Goal: Task Accomplishment & Management: Complete application form

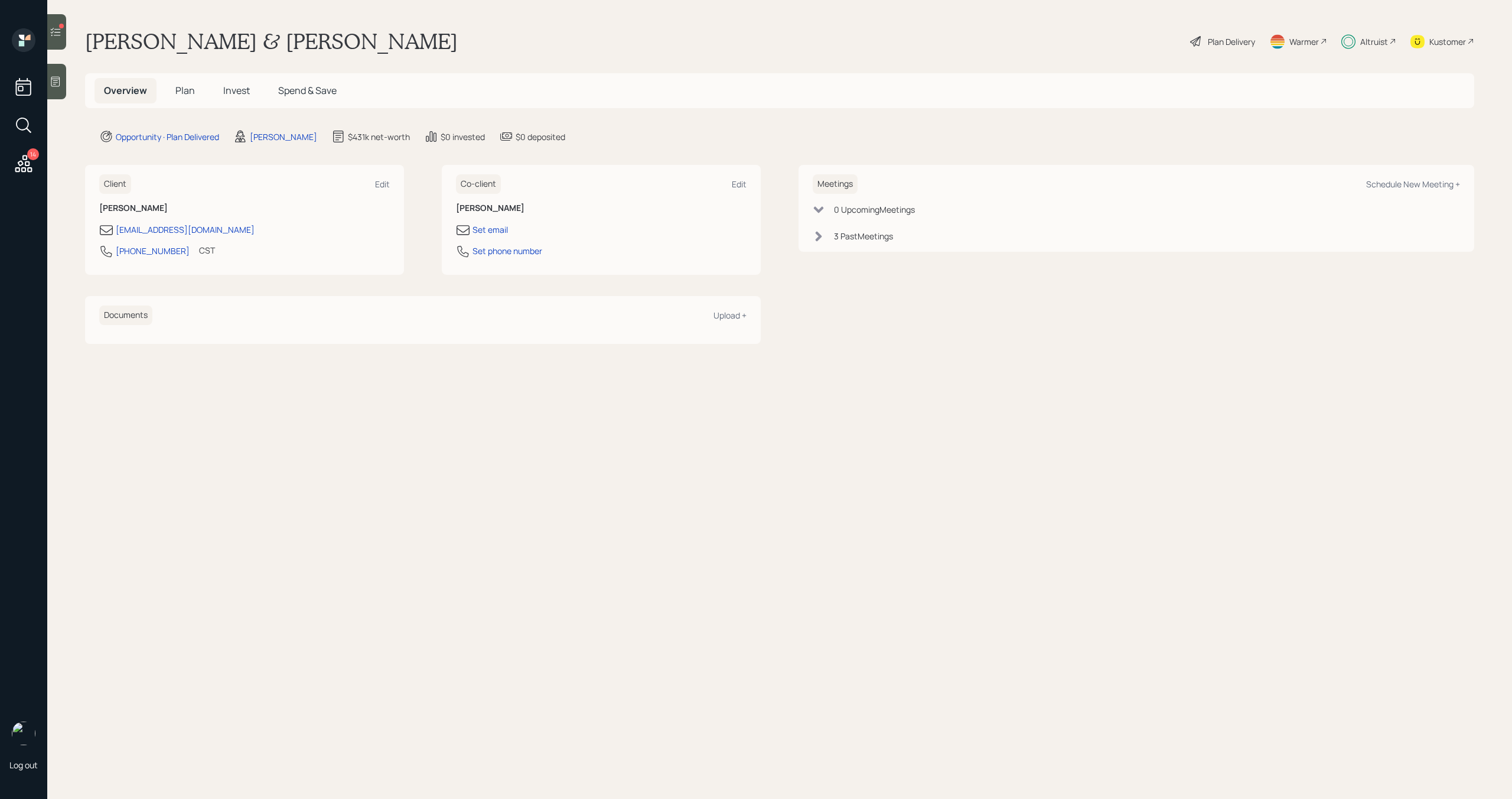
click at [235, 91] on span "Invest" at bounding box center [236, 90] width 27 height 13
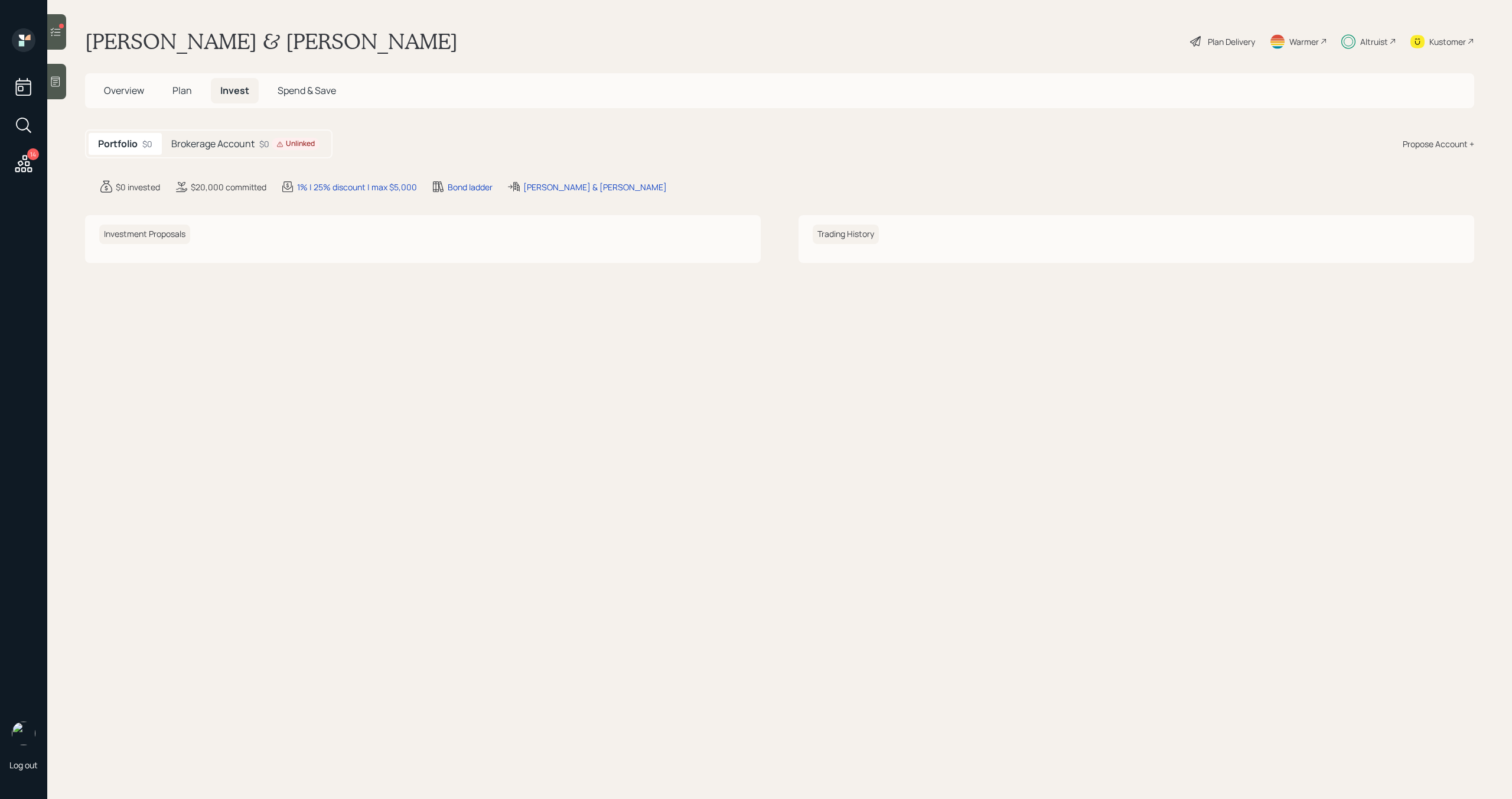
click at [244, 146] on h5 "Brokerage Account" at bounding box center [213, 144] width 83 height 11
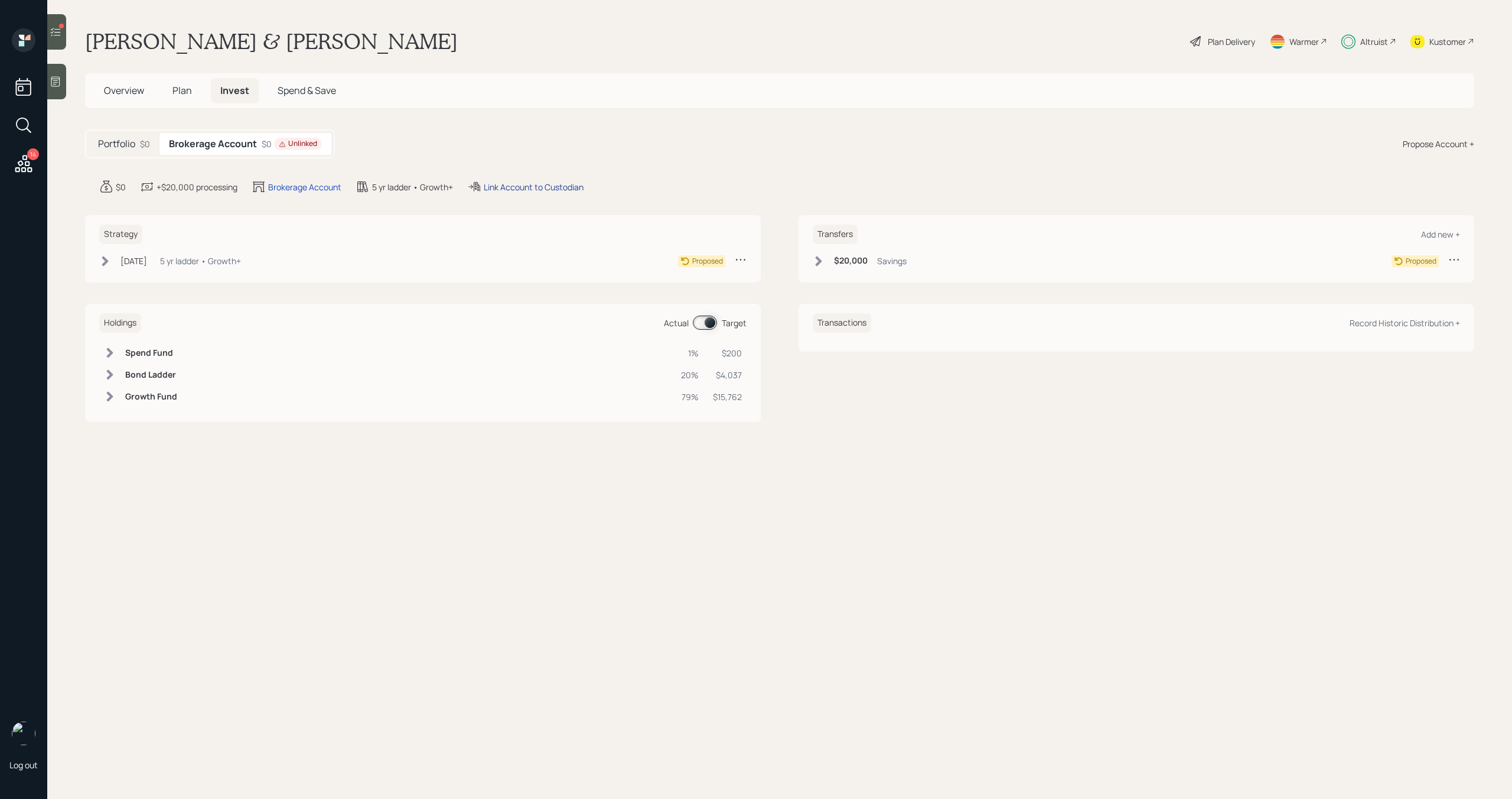
click at [526, 191] on div "Link Account to Custodian" at bounding box center [533, 186] width 100 height 12
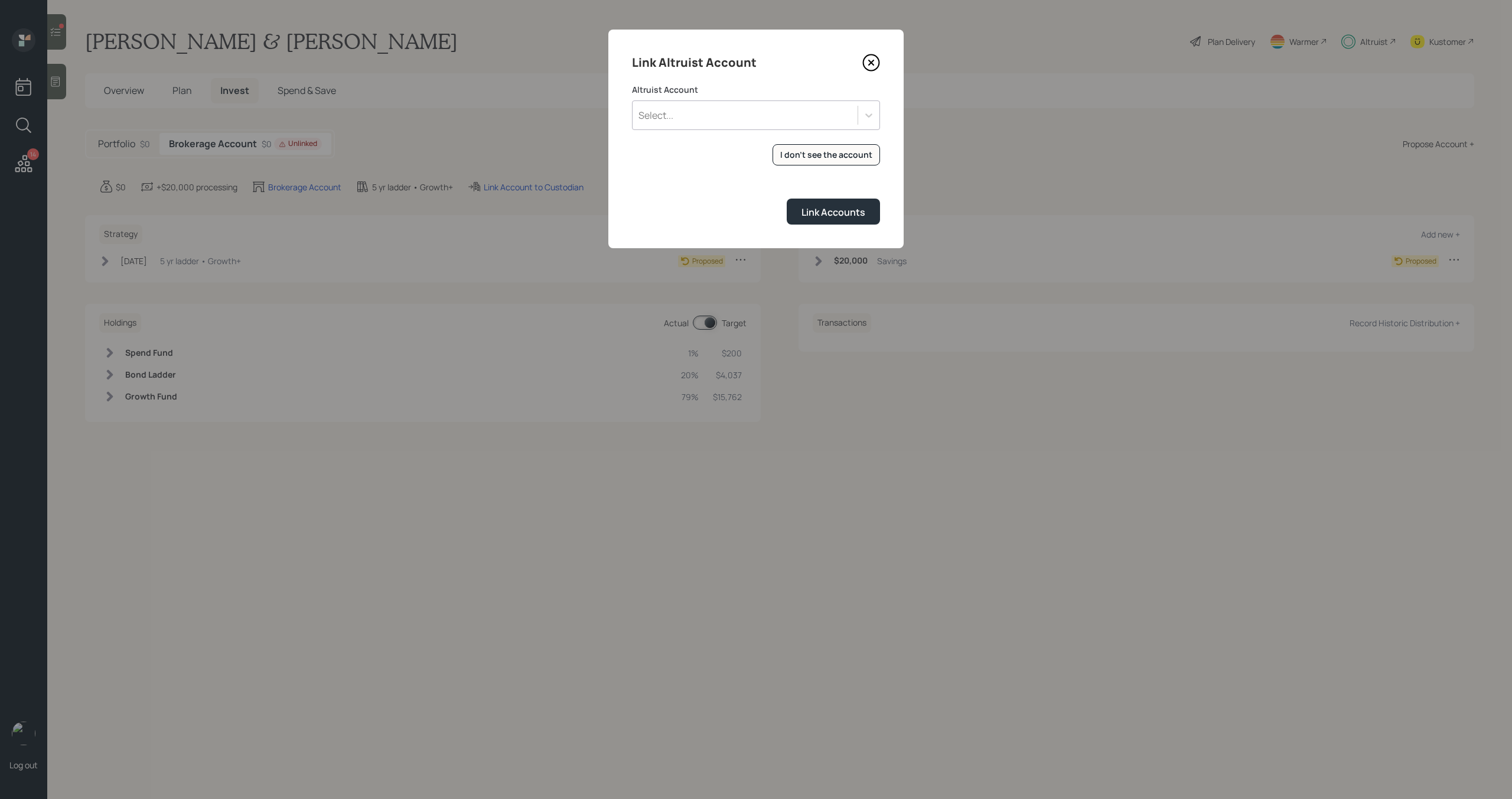
click at [687, 127] on div "Select..." at bounding box center [756, 115] width 248 height 29
click at [689, 147] on div "JOINT TENANTS WROS (5382)" at bounding box center [756, 149] width 248 height 23
click at [836, 225] on div "Link Altruist Account Altruist Account option JOINT TENANTS WROS (5382), select…" at bounding box center [756, 138] width 295 height 219
click at [835, 219] on button "Link Accounts" at bounding box center [833, 211] width 93 height 25
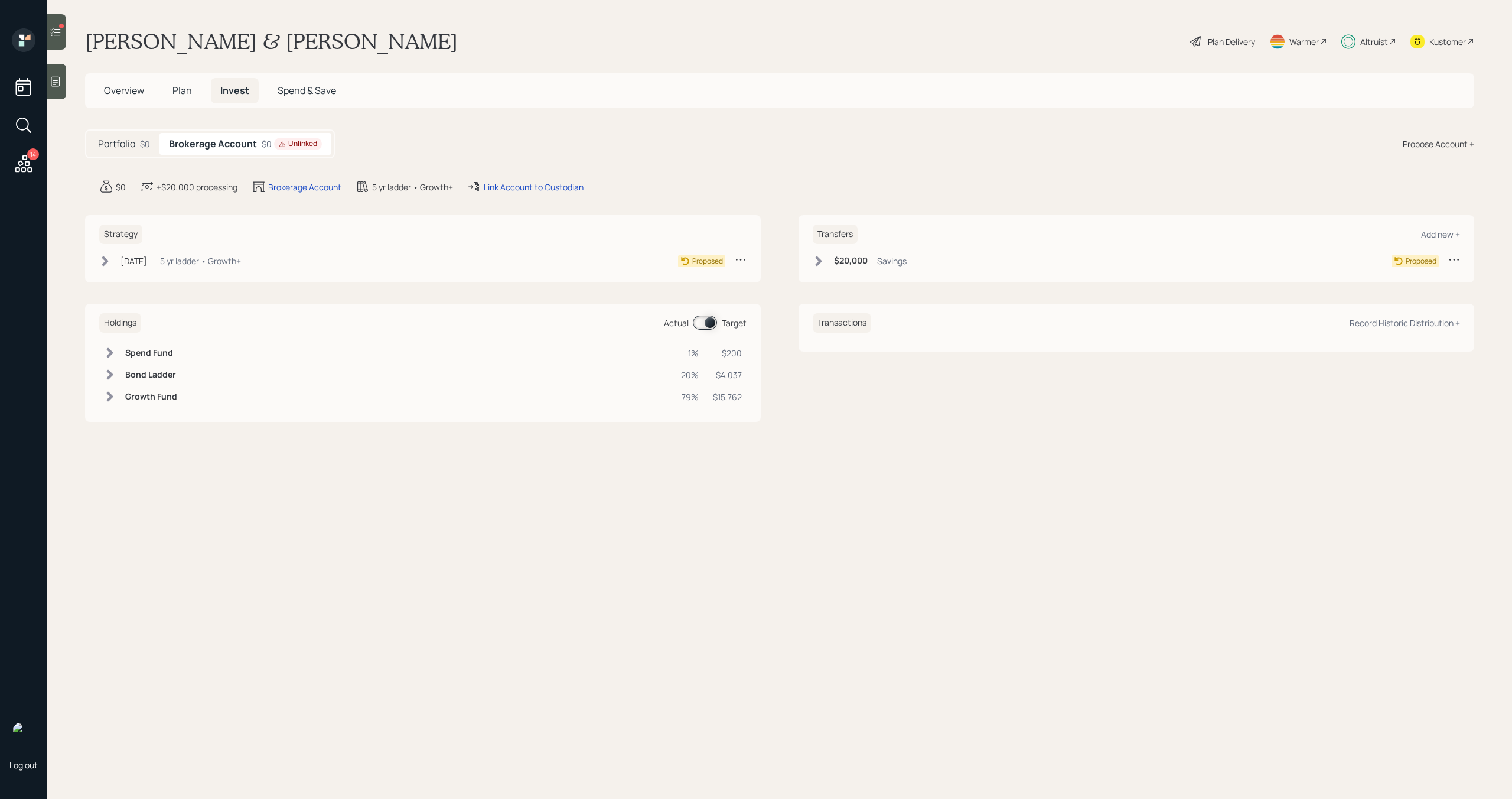
click at [57, 36] on icon at bounding box center [55, 32] width 12 height 12
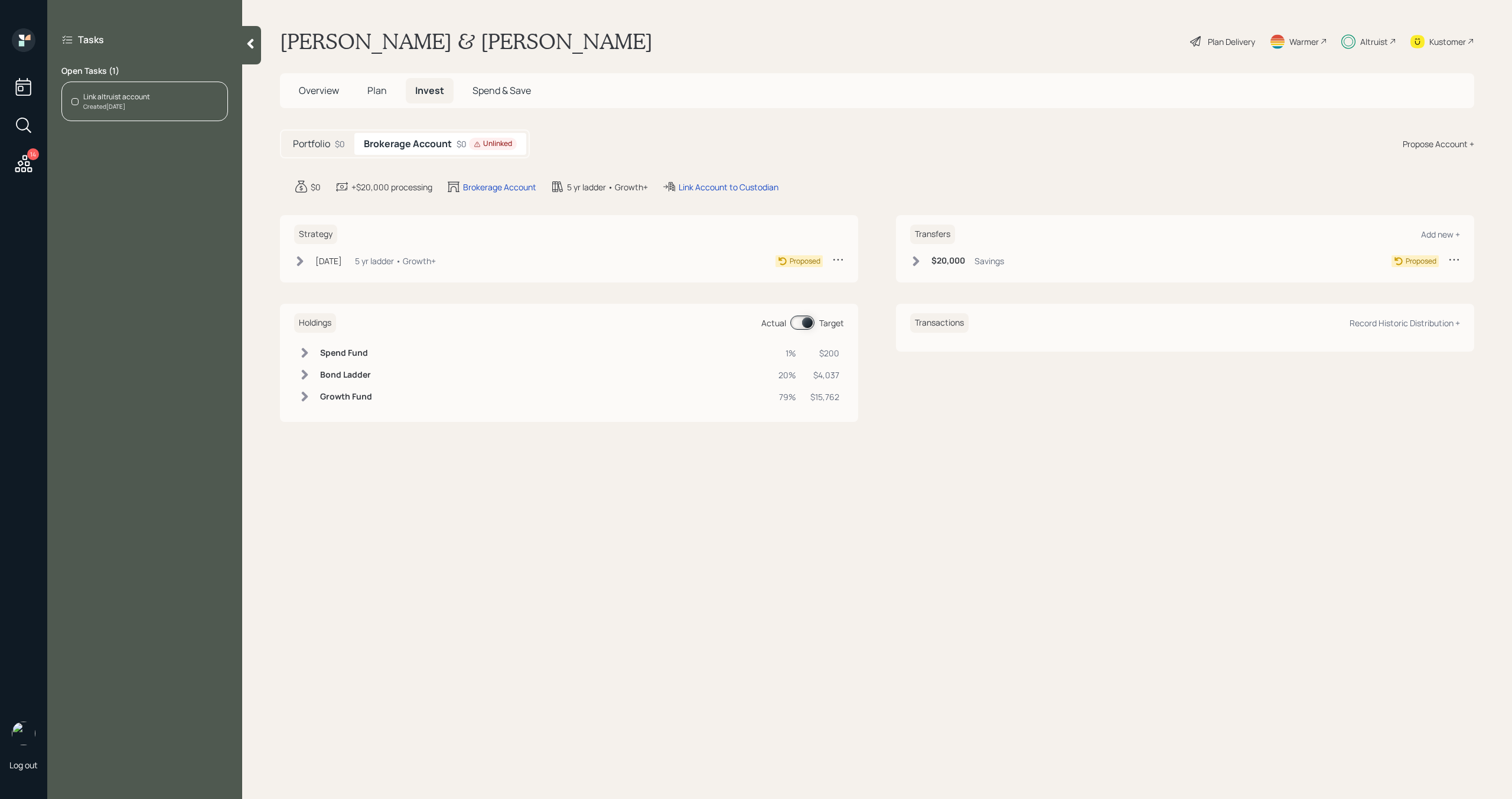
click at [136, 106] on div "Created Today" at bounding box center [116, 106] width 67 height 9
click at [254, 44] on icon at bounding box center [250, 44] width 12 height 12
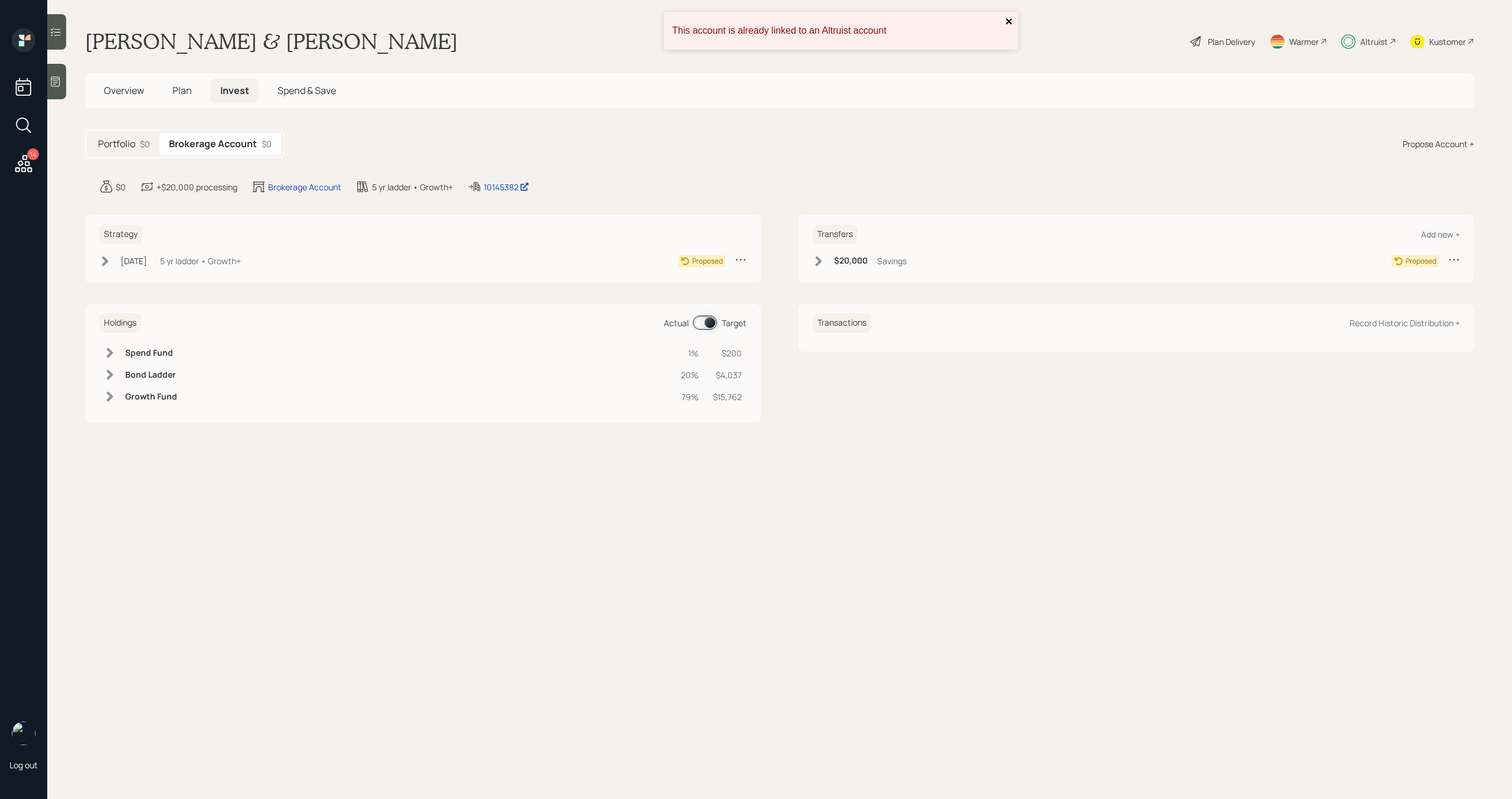
click at [1007, 19] on icon "close" at bounding box center [1008, 21] width 6 height 6
click at [1385, 41] on div "Altruist" at bounding box center [1374, 41] width 28 height 12
click at [1376, 48] on div "Altruist" at bounding box center [1369, 41] width 55 height 26
click at [103, 263] on icon at bounding box center [106, 261] width 6 height 10
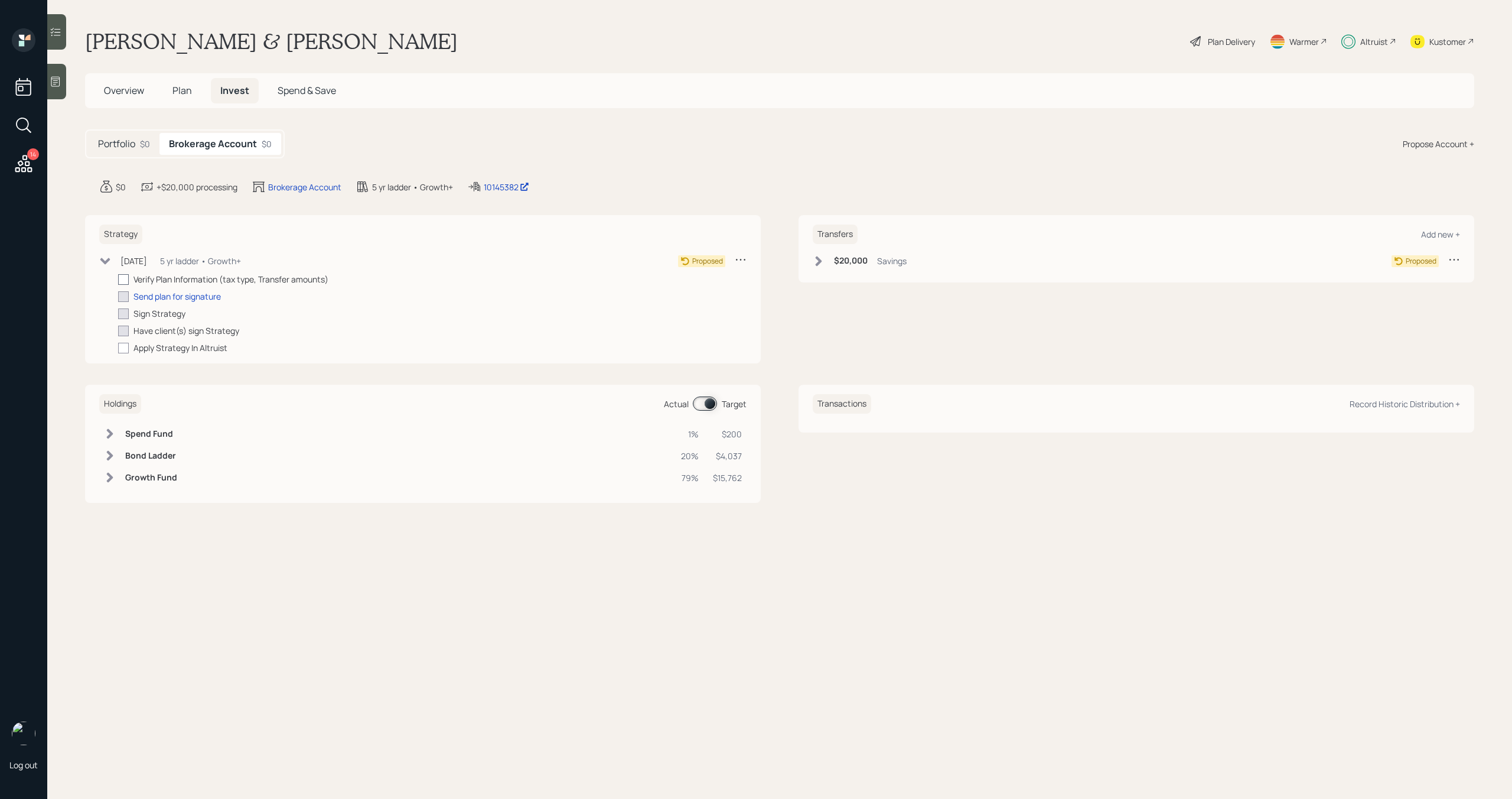
click at [129, 279] on label at bounding box center [125, 279] width 15 height 12
click at [118, 279] on input "checkbox" at bounding box center [118, 279] width 1 height 1
checkbox input "true"
click at [150, 297] on div "Send plan for signature" at bounding box center [177, 296] width 88 height 12
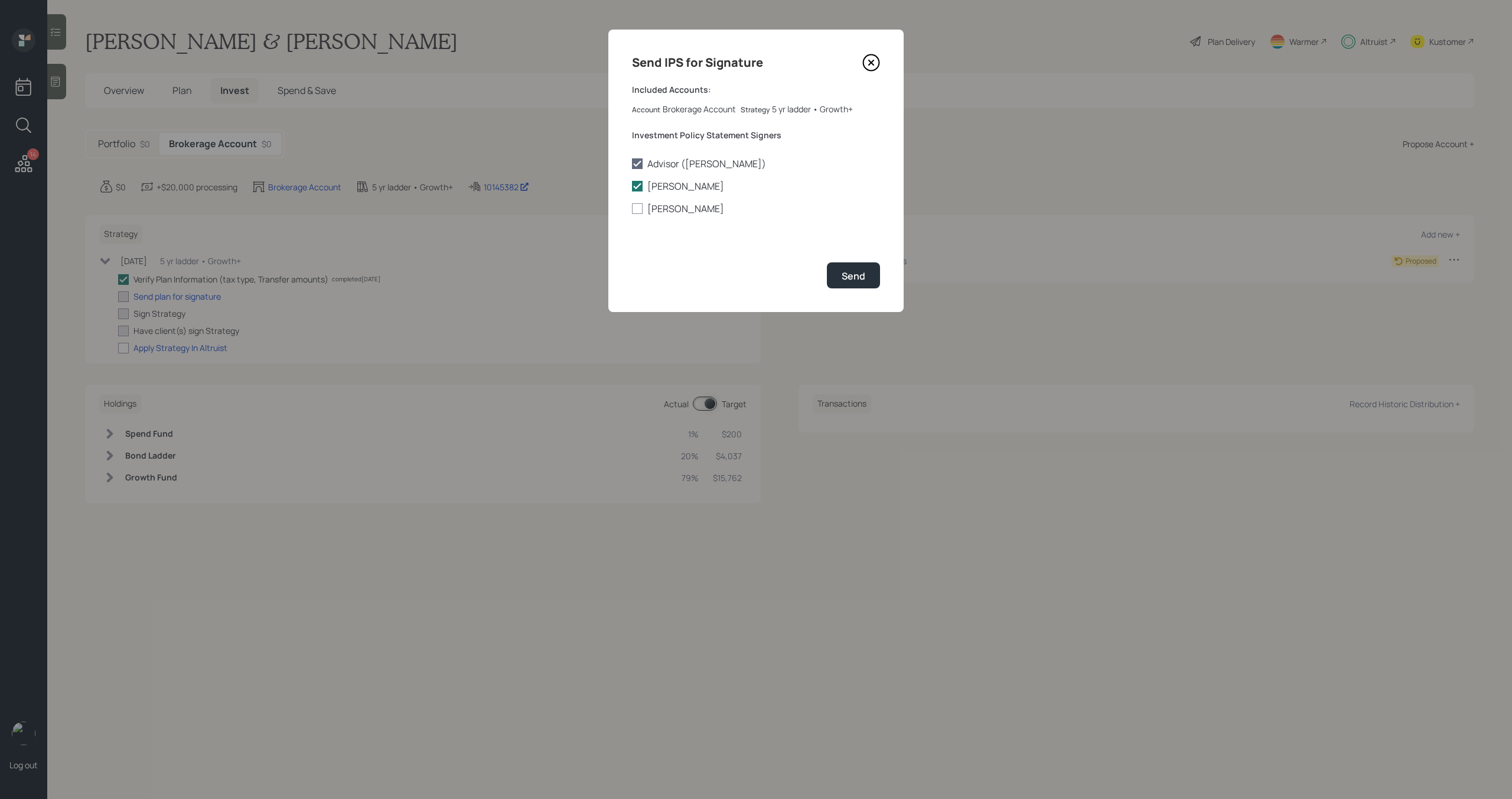
click at [869, 64] on icon at bounding box center [871, 63] width 5 height 5
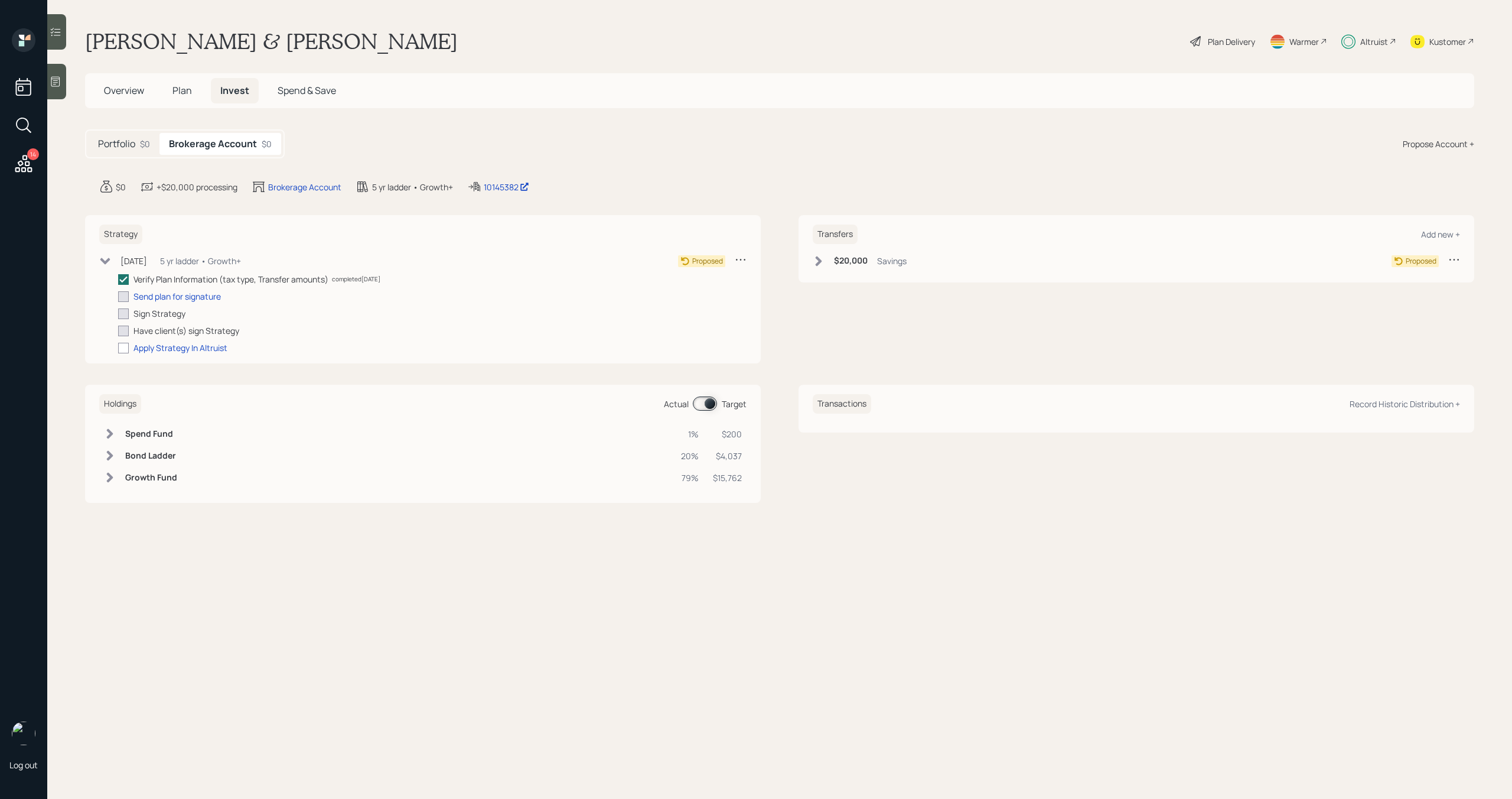
click at [175, 91] on span "Plan" at bounding box center [182, 90] width 19 height 13
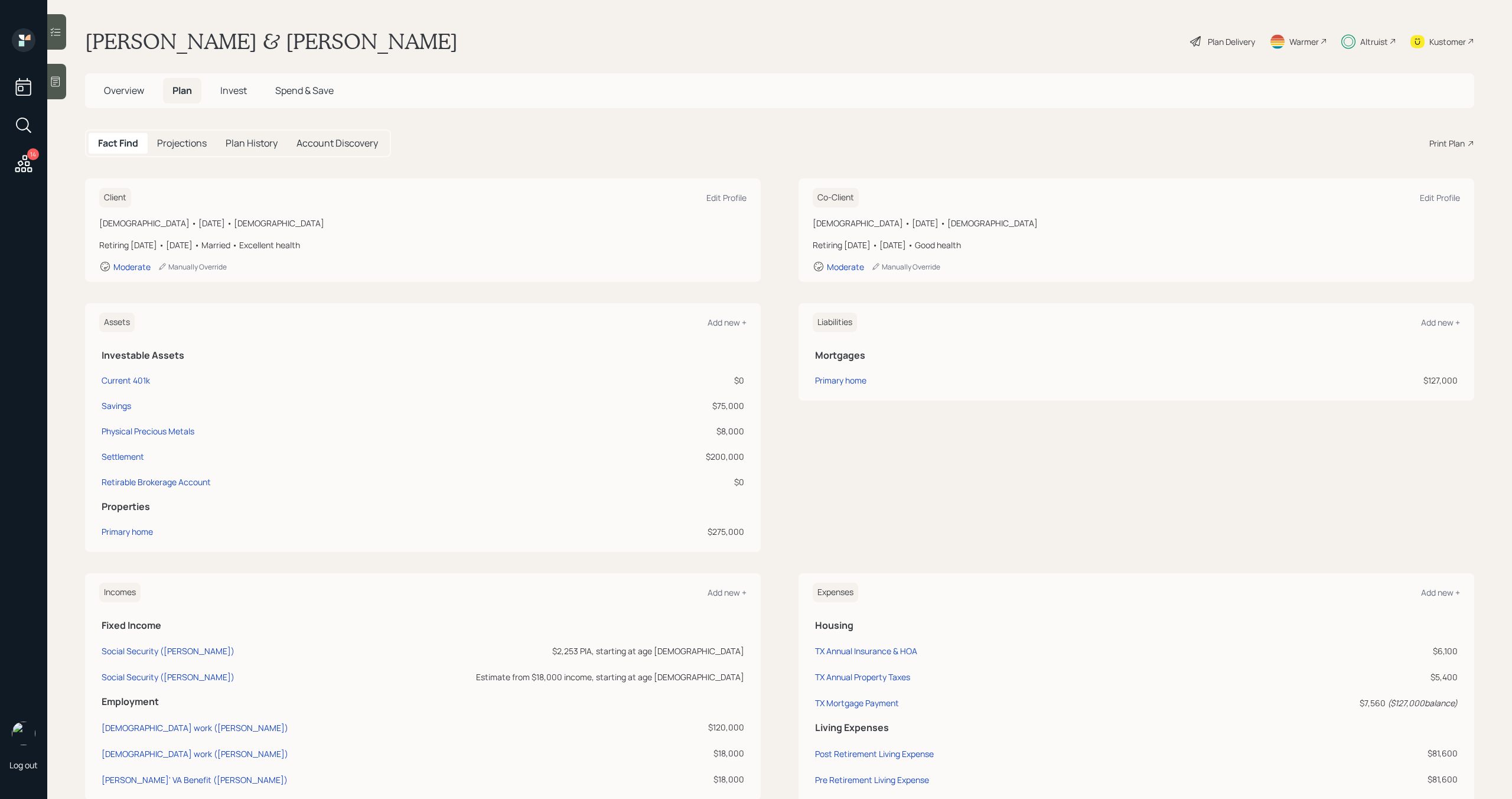
click at [126, 91] on span "Overview" at bounding box center [123, 90] width 40 height 13
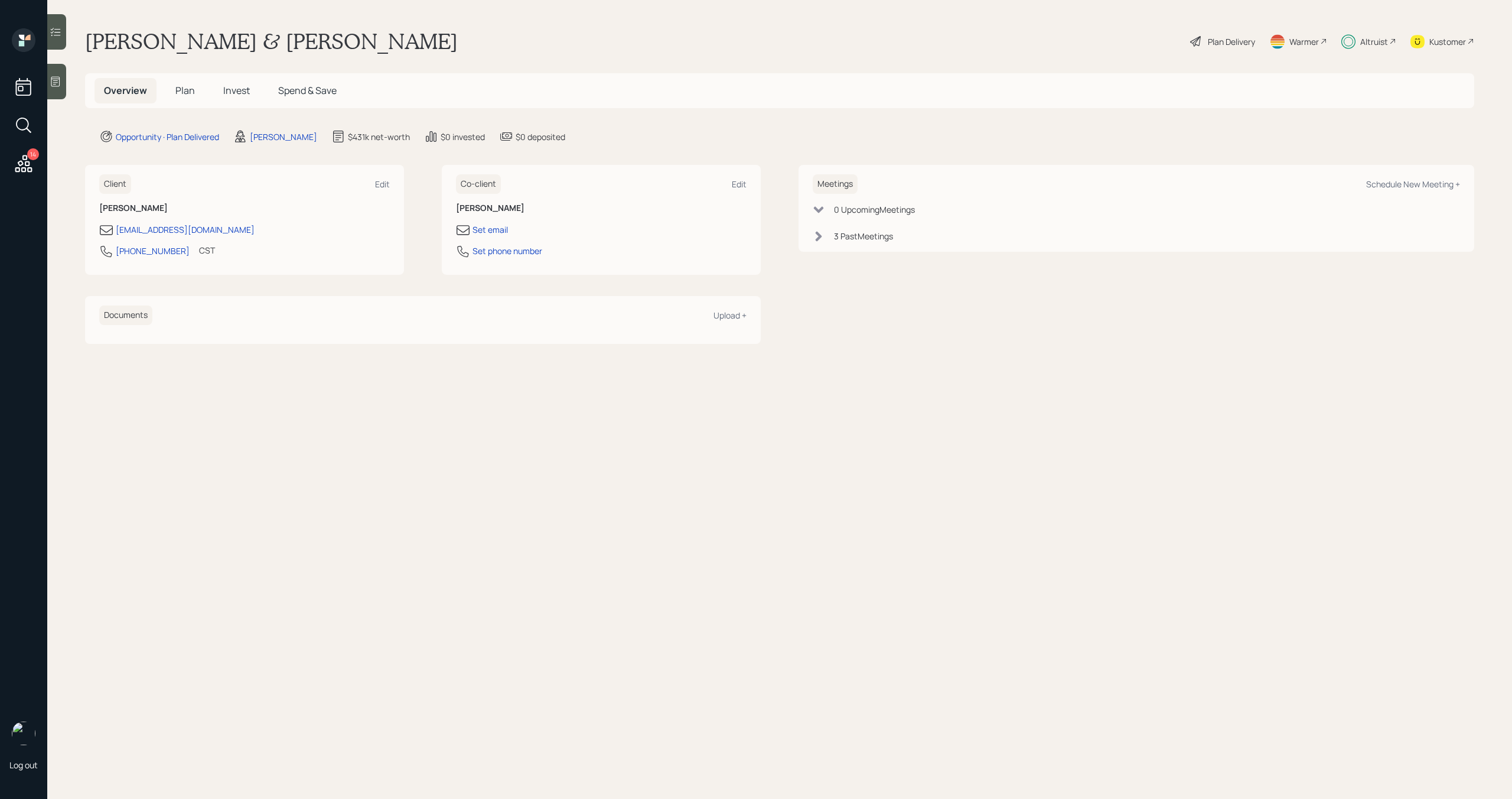
click at [1377, 40] on div "Altruist" at bounding box center [1374, 41] width 28 height 12
click at [186, 93] on span "Plan" at bounding box center [185, 90] width 19 height 13
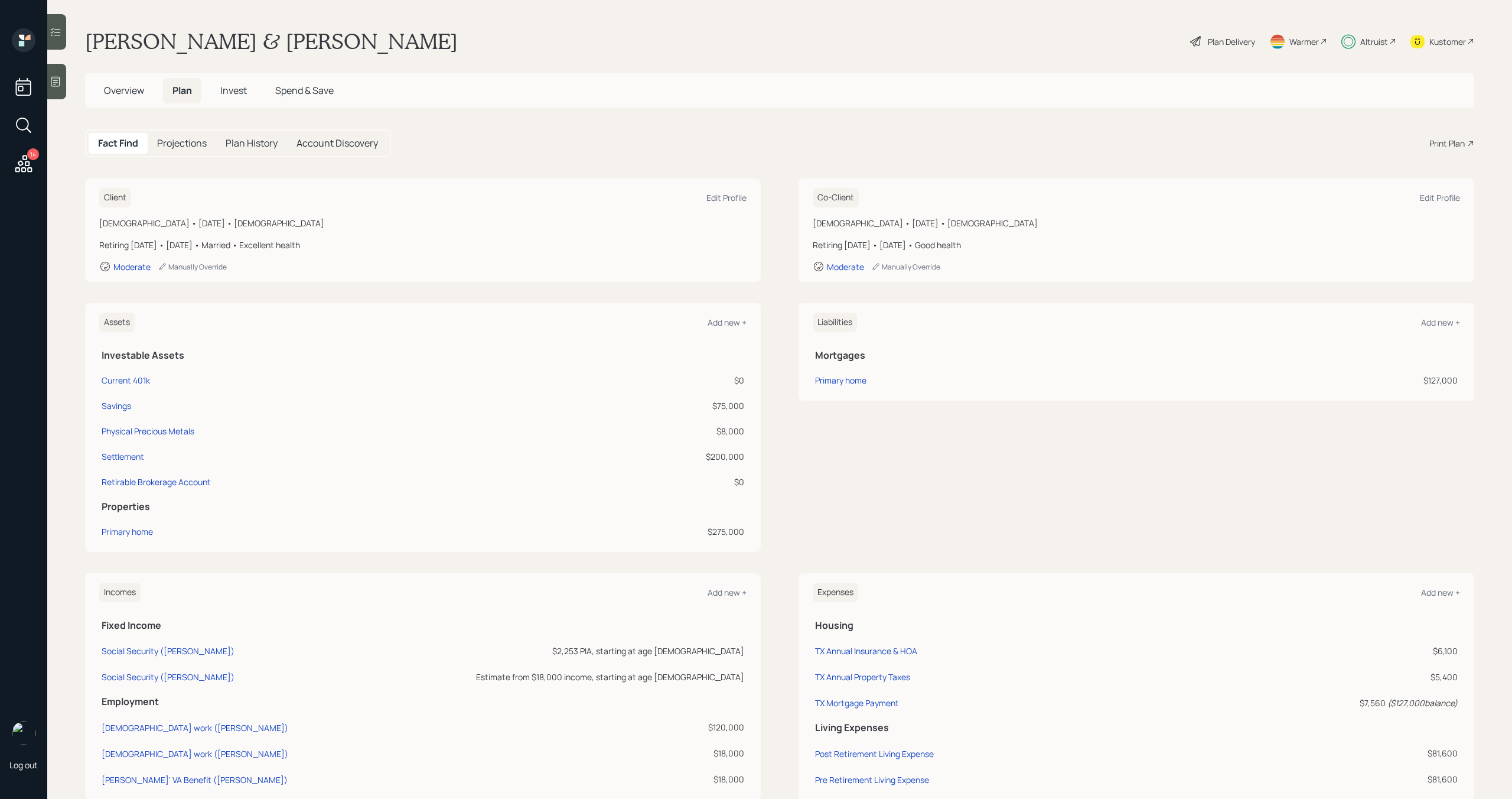
click at [227, 93] on span "Invest" at bounding box center [233, 90] width 27 height 13
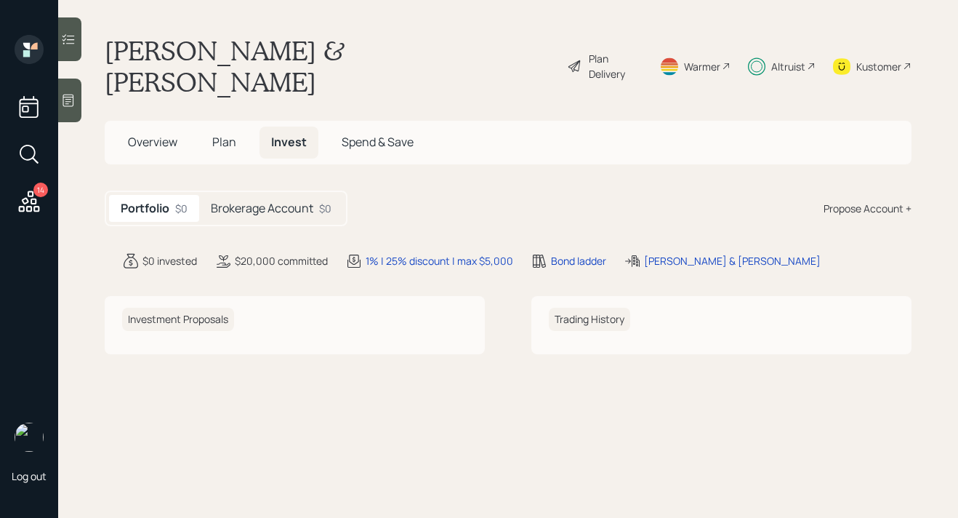
click at [247, 201] on h5 "Brokerage Account" at bounding box center [262, 208] width 102 height 14
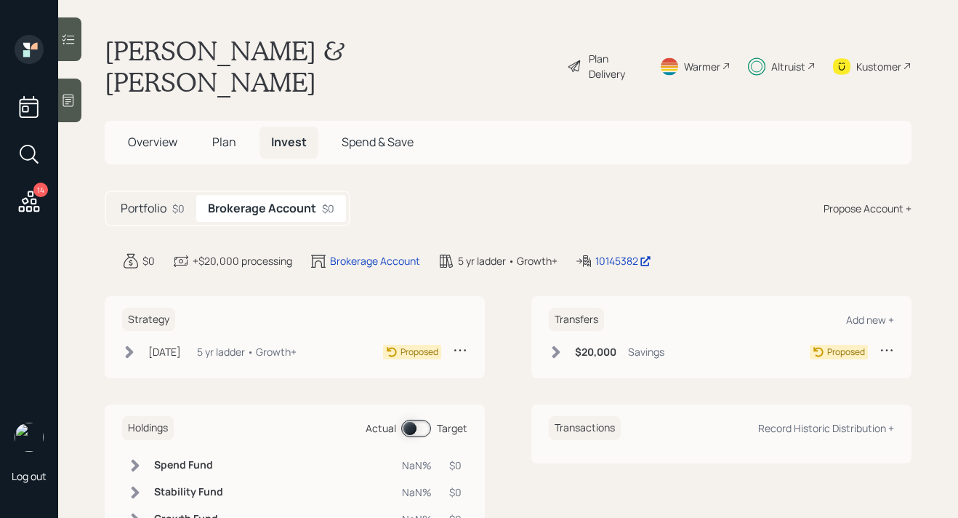
click at [132, 346] on icon at bounding box center [130, 352] width 8 height 12
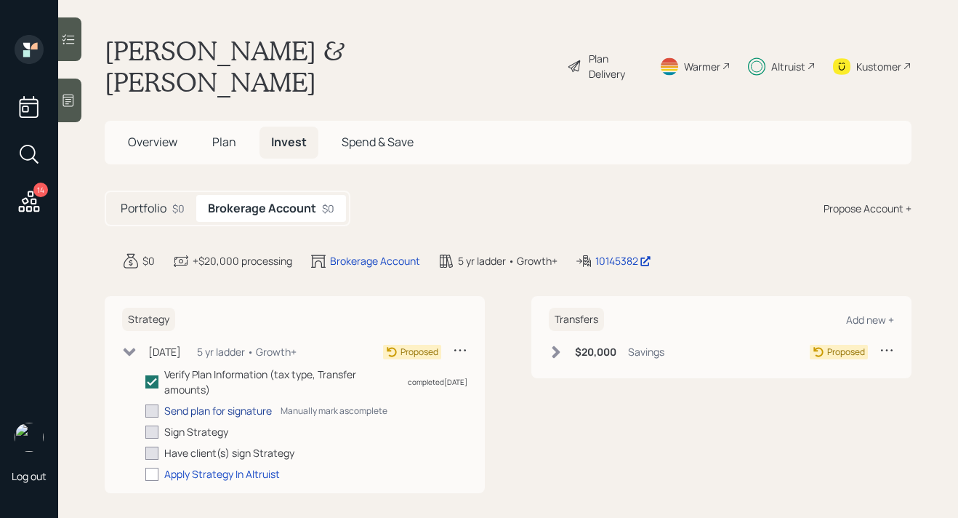
click at [174, 403] on div "Send plan for signature" at bounding box center [218, 410] width 108 height 15
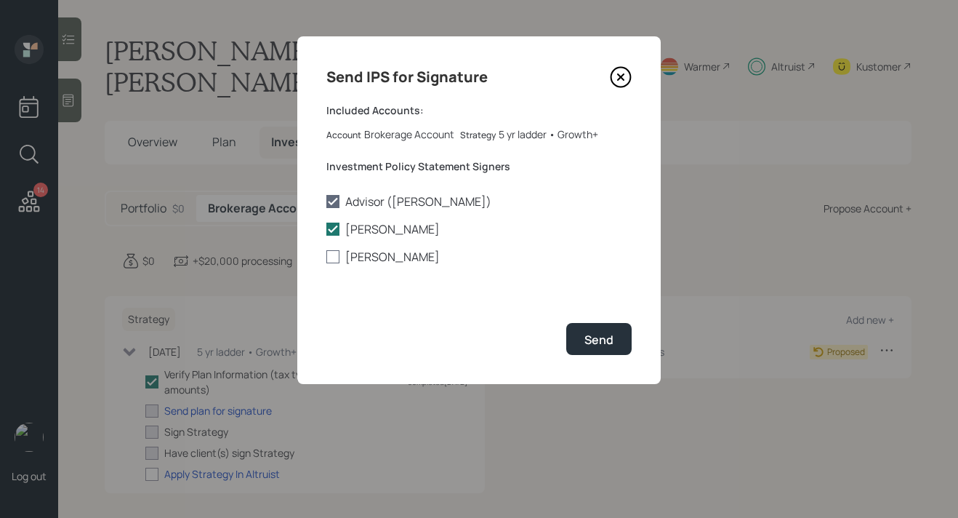
click at [391, 255] on label "Chris Sparkman" at bounding box center [478, 257] width 305 height 16
click at [326, 257] on input "Chris Sparkman" at bounding box center [326, 257] width 1 height 1
checkbox input "true"
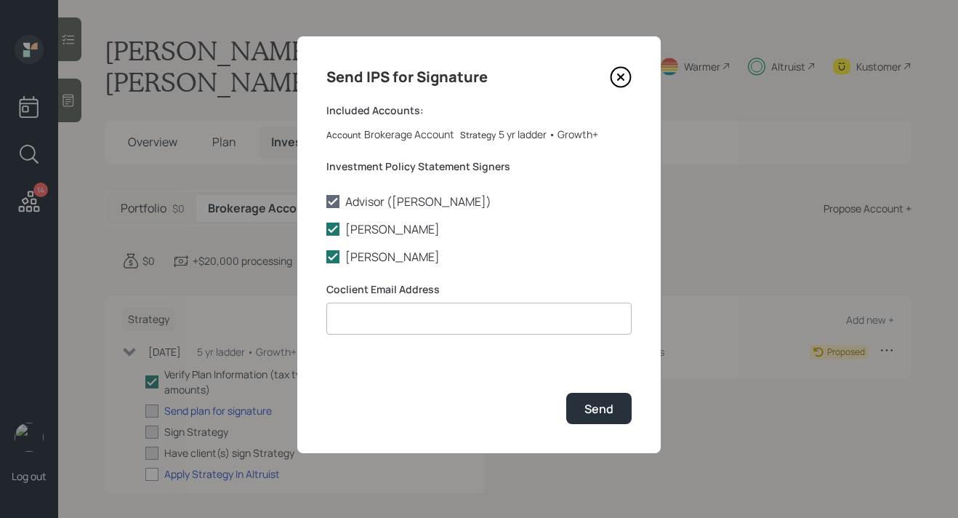
click at [395, 324] on input at bounding box center [478, 318] width 305 height 32
type input "crsparkman@yahoo.com"
click at [593, 419] on button "Send" at bounding box center [598, 408] width 65 height 31
checkbox input "true"
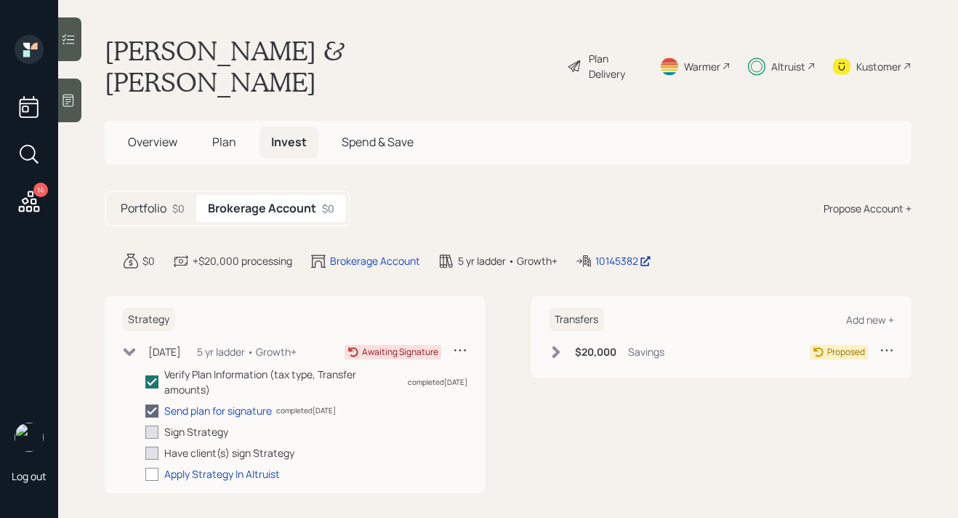
click at [132, 348] on icon at bounding box center [130, 352] width 12 height 8
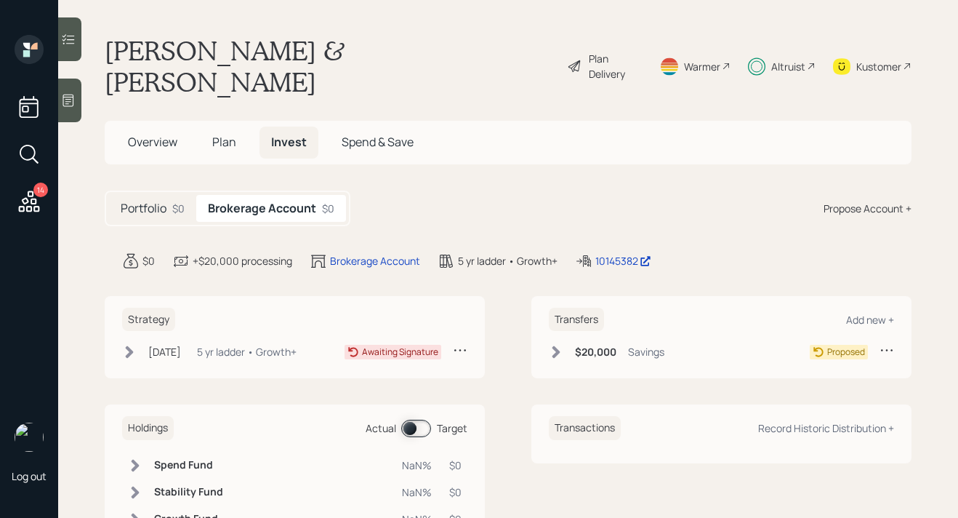
click at [39, 196] on div "14" at bounding box center [40, 189] width 15 height 15
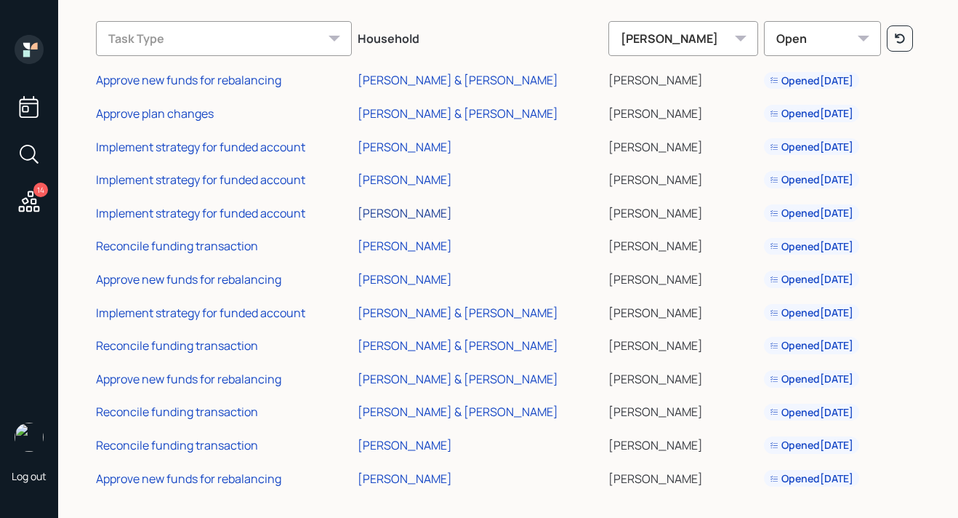
scroll to position [81, 0]
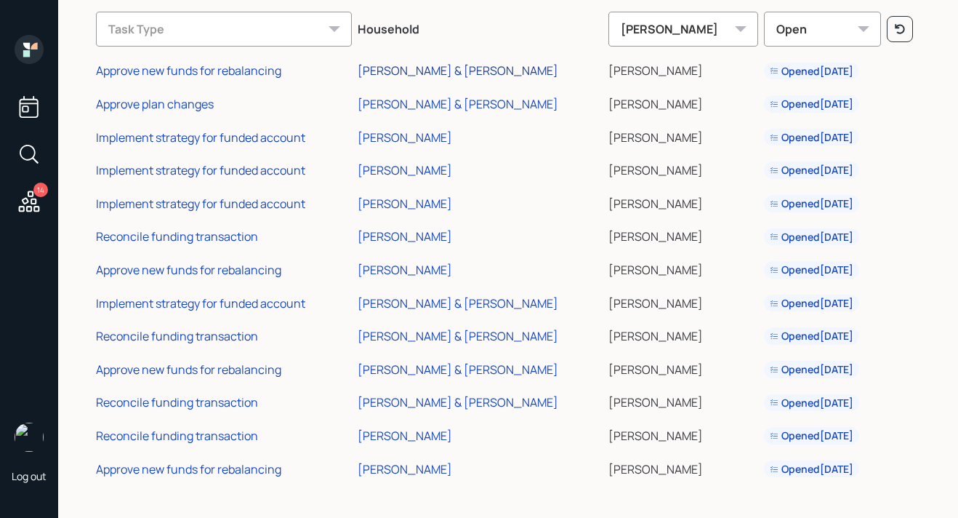
click at [429, 75] on div "[PERSON_NAME] & [PERSON_NAME]" at bounding box center [458, 71] width 201 height 16
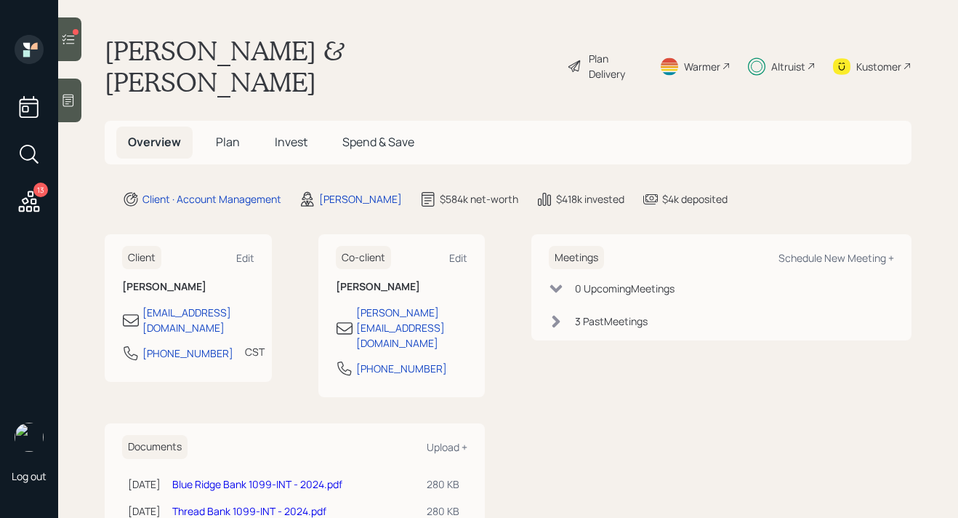
scroll to position [25, 0]
